Goal: Task Accomplishment & Management: Use online tool/utility

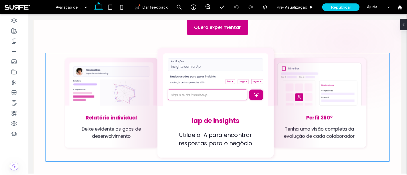
click at [276, 91] on div "Perfil 360º Tenha uma visão completa da evolução de cada colaborador" at bounding box center [319, 103] width 93 height 90
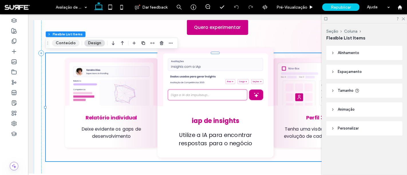
click at [73, 44] on button "Conteúdo" at bounding box center [65, 43] width 27 height 7
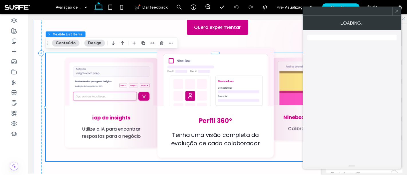
type input "**"
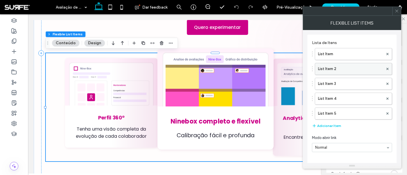
click at [340, 67] on label "List Item 2" at bounding box center [350, 68] width 65 height 11
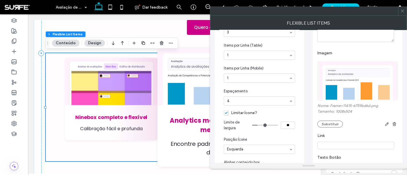
scroll to position [191, 0]
click at [358, 87] on img at bounding box center [358, 81] width 78 height 40
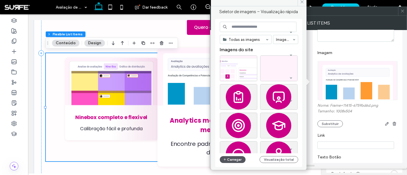
click at [236, 158] on button "Carregar" at bounding box center [233, 159] width 26 height 7
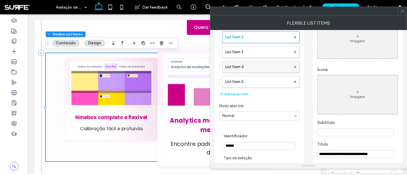
scroll to position [0, 0]
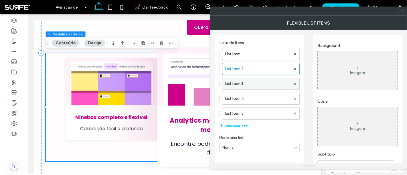
click at [259, 78] on label "List Item 3" at bounding box center [258, 83] width 66 height 11
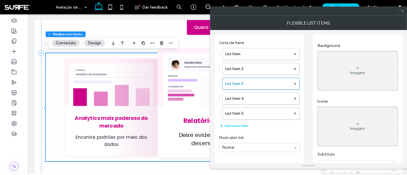
click at [265, 91] on div "List Item List Item 2 List Item 3 List Item 4 List Item 5" at bounding box center [259, 82] width 80 height 74
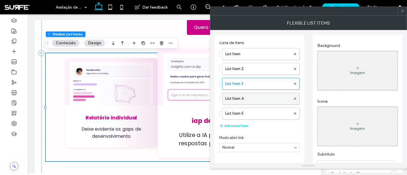
click at [264, 96] on label "List Item 4" at bounding box center [258, 98] width 66 height 11
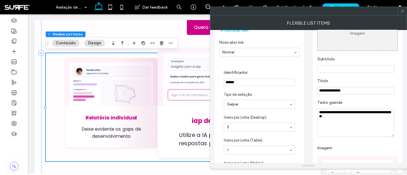
scroll to position [32, 0]
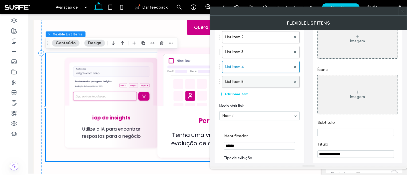
click at [259, 82] on label "List Item 5" at bounding box center [258, 81] width 66 height 11
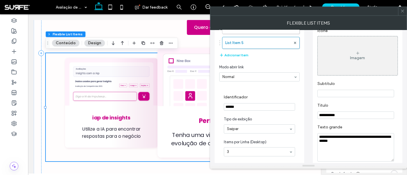
scroll to position [191, 0]
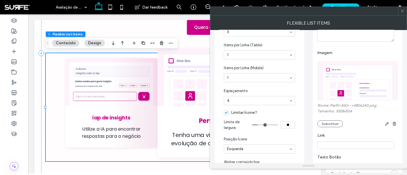
click at [367, 84] on img at bounding box center [358, 81] width 78 height 40
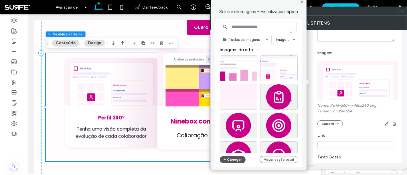
click at [235, 159] on button "Carregar" at bounding box center [233, 159] width 26 height 7
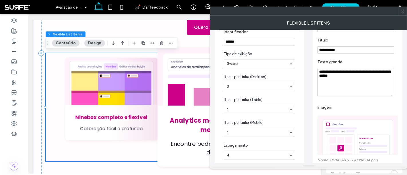
scroll to position [64, 0]
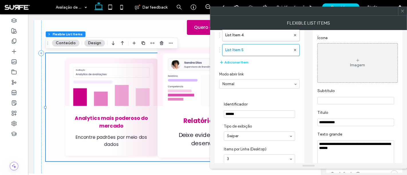
click at [402, 10] on icon at bounding box center [403, 11] width 4 height 4
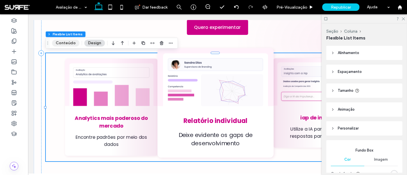
click at [73, 45] on button "Conteúdo" at bounding box center [65, 43] width 27 height 7
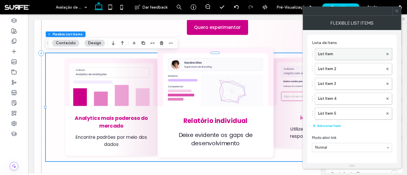
click at [337, 54] on label "List Item" at bounding box center [350, 53] width 65 height 11
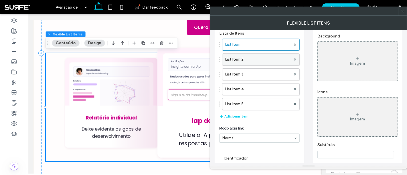
scroll to position [0, 0]
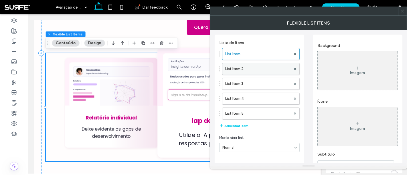
click at [264, 67] on label "List Item 2" at bounding box center [258, 68] width 66 height 11
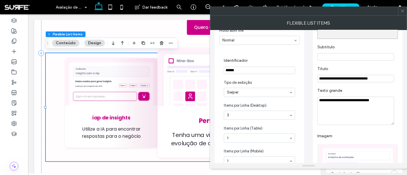
scroll to position [32, 0]
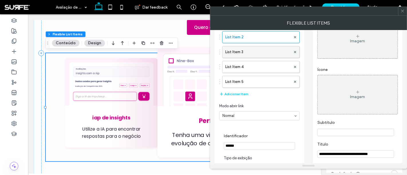
click at [259, 55] on label "List Item 3" at bounding box center [258, 51] width 66 height 11
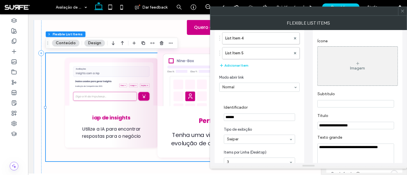
scroll to position [159, 0]
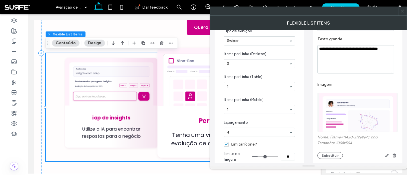
click at [356, 120] on img at bounding box center [358, 113] width 78 height 40
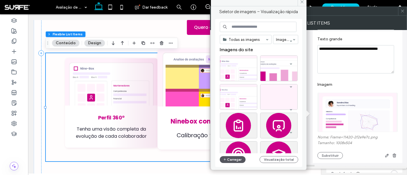
click at [236, 160] on button "Carregar" at bounding box center [233, 159] width 26 height 7
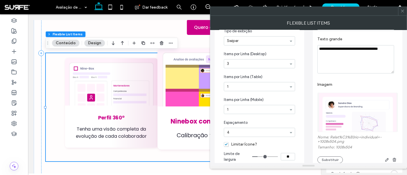
click at [403, 12] on icon at bounding box center [403, 11] width 4 height 4
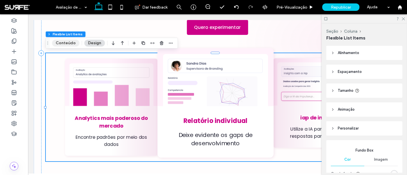
click at [65, 44] on button "Conteúdo" at bounding box center [65, 43] width 27 height 7
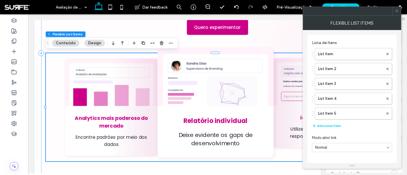
click at [353, 60] on div "List Item List Item 2 List Item 3 List Item 4 List Item 5" at bounding box center [352, 82] width 80 height 74
click at [355, 54] on label "List Item" at bounding box center [350, 53] width 65 height 11
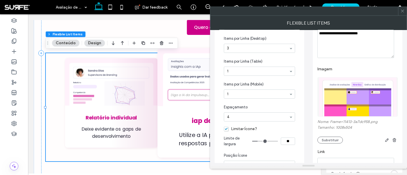
scroll to position [191, 0]
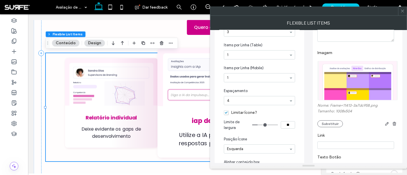
click at [362, 84] on img at bounding box center [358, 81] width 78 height 40
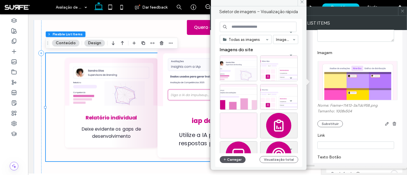
click at [235, 159] on button "Carregar" at bounding box center [233, 159] width 26 height 7
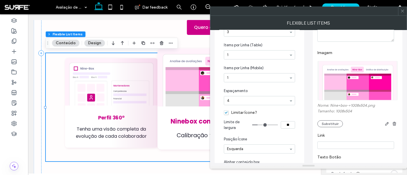
click at [405, 13] on icon at bounding box center [403, 11] width 4 height 4
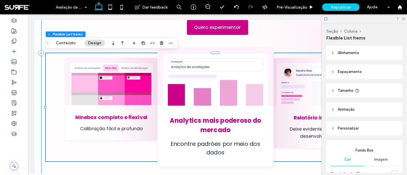
click at [70, 47] on div "Seção Coluna Flexible List Items Conteúdo Design" at bounding box center [112, 43] width 133 height 11
click at [69, 43] on button "Conteúdo" at bounding box center [65, 43] width 27 height 7
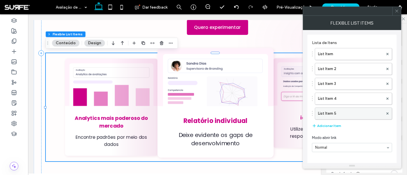
click at [345, 109] on label "List Item 5" at bounding box center [350, 113] width 65 height 11
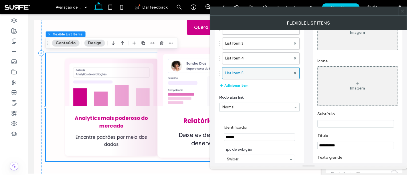
scroll to position [32, 0]
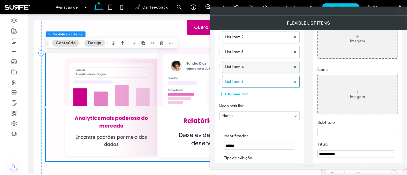
click at [257, 69] on label "List Item 4" at bounding box center [258, 66] width 66 height 11
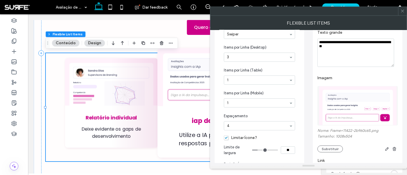
scroll to position [191, 0]
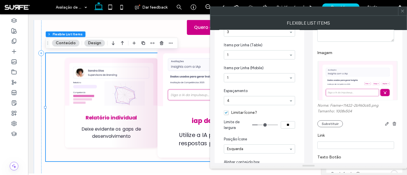
click at [352, 81] on img at bounding box center [358, 81] width 78 height 40
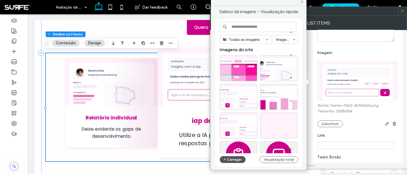
click at [235, 158] on button "Carregar" at bounding box center [233, 159] width 26 height 7
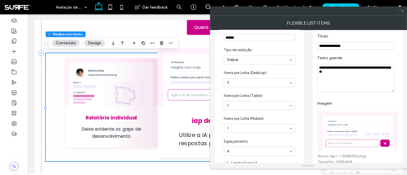
scroll to position [159, 0]
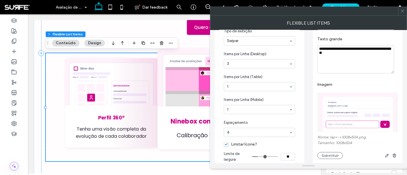
click at [402, 12] on use at bounding box center [402, 11] width 3 height 3
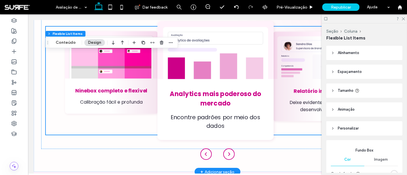
scroll to position [281, 0]
